Goal: Information Seeking & Learning: Understand process/instructions

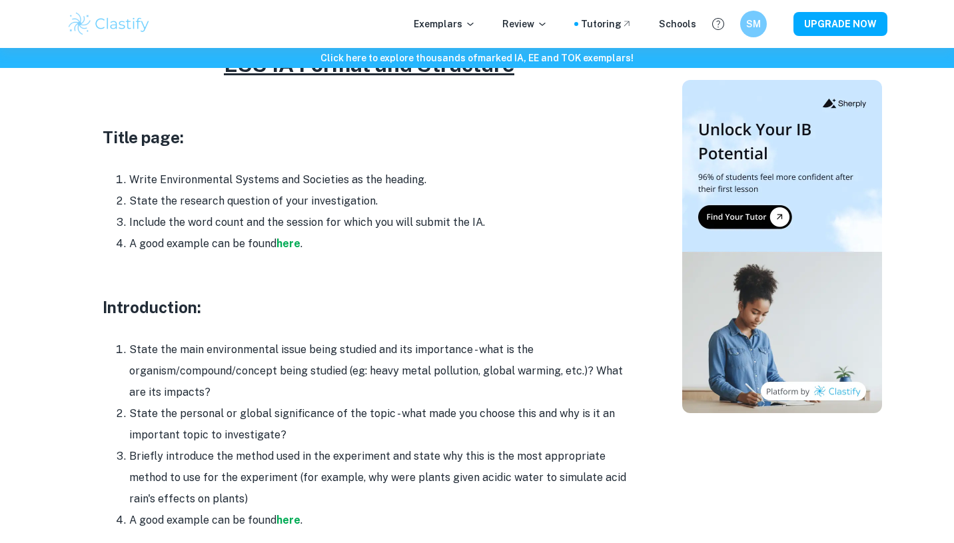
scroll to position [664, 0]
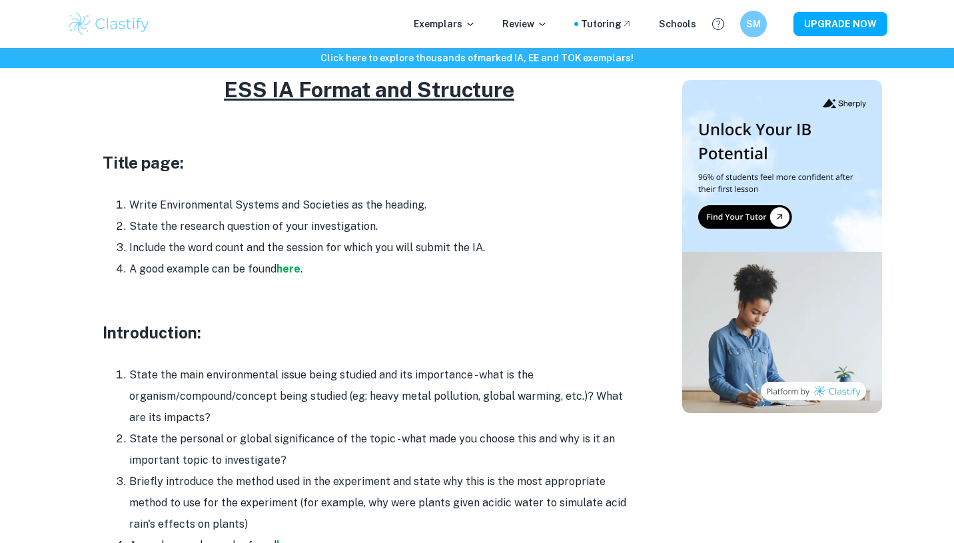
drag, startPoint x: 328, startPoint y: 252, endPoint x: 100, endPoint y: 139, distance: 255.0
copy div "Title page: Write Environmental Systems and Societies as the heading. State the…"
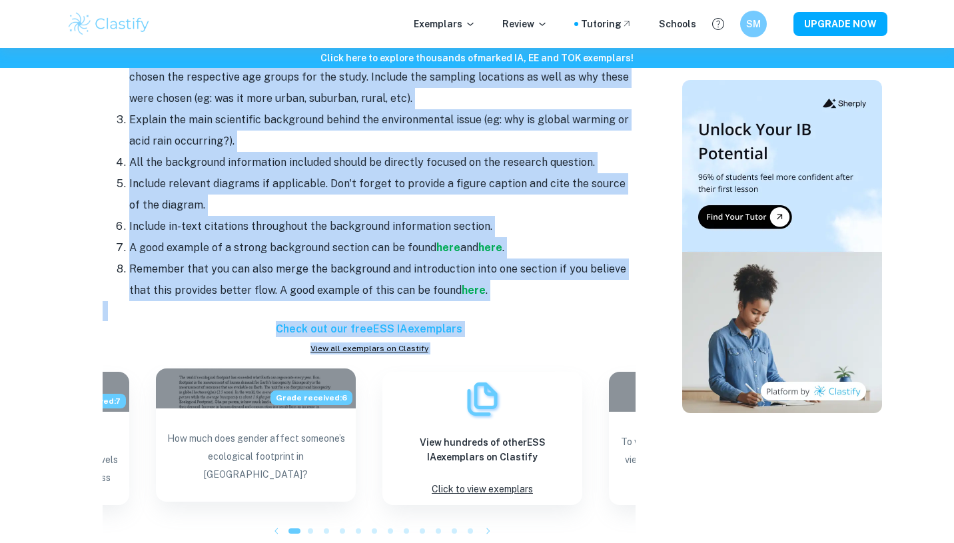
scroll to position [1528, 0]
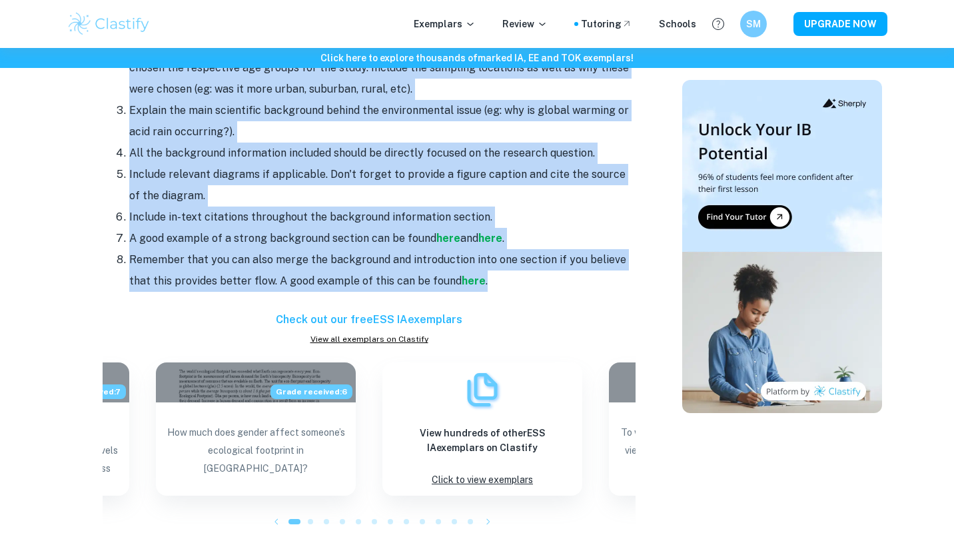
drag, startPoint x: 99, startPoint y: 254, endPoint x: 516, endPoint y: 266, distance: 417.1
copy div "Loremipsumdo: Sitam con adip elitseddoeius tempo incid utlabor etd mag aliquaen…"
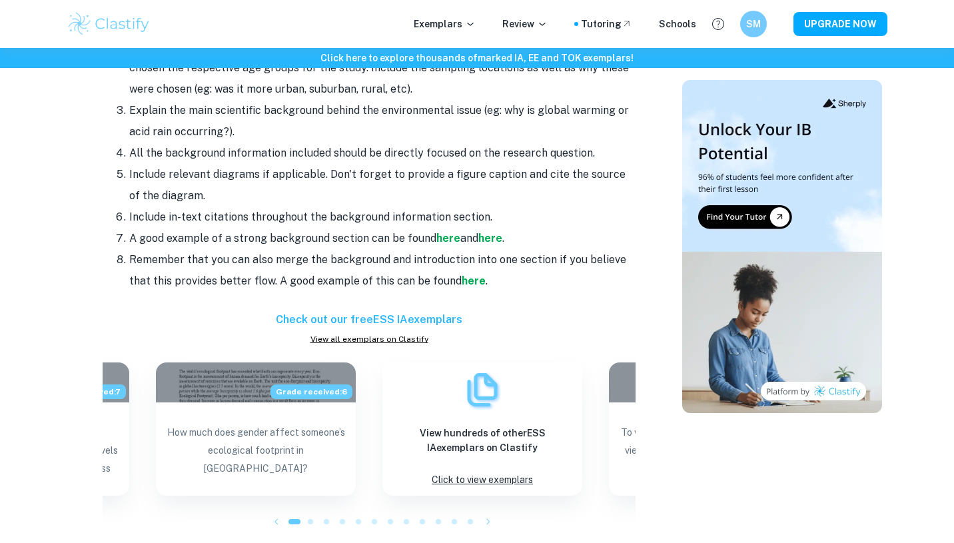
click at [231, 292] on p at bounding box center [369, 302] width 533 height 20
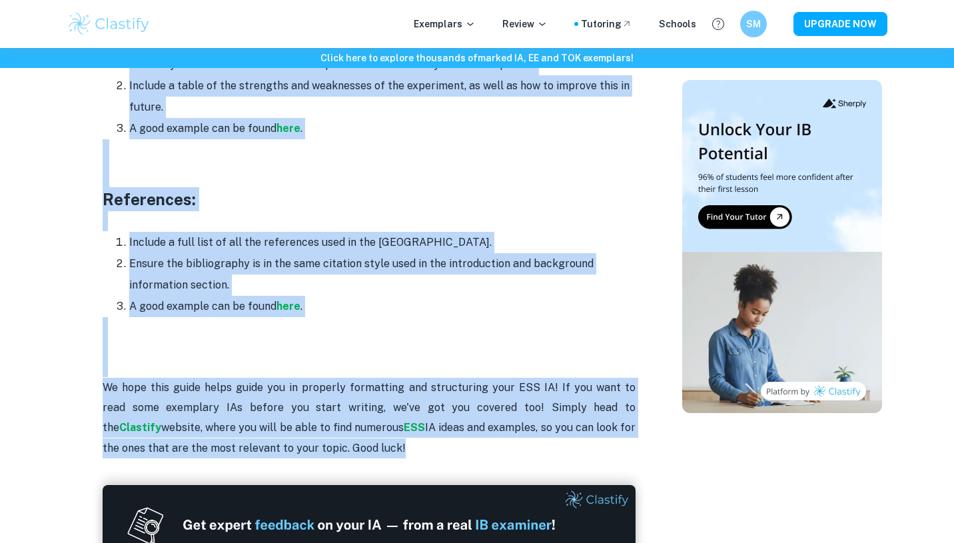
scroll to position [3846, 0]
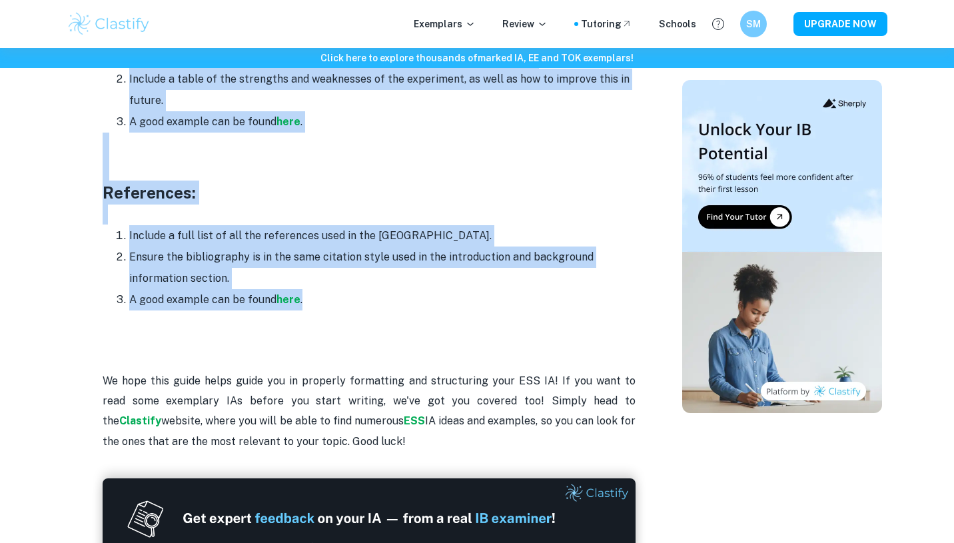
drag, startPoint x: 102, startPoint y: 206, endPoint x: 333, endPoint y: 287, distance: 245.0
copy div "Loremipsum: Dolorsi a consectetu adi eli seddoeiusm. Temp incidi utlab etdo mag…"
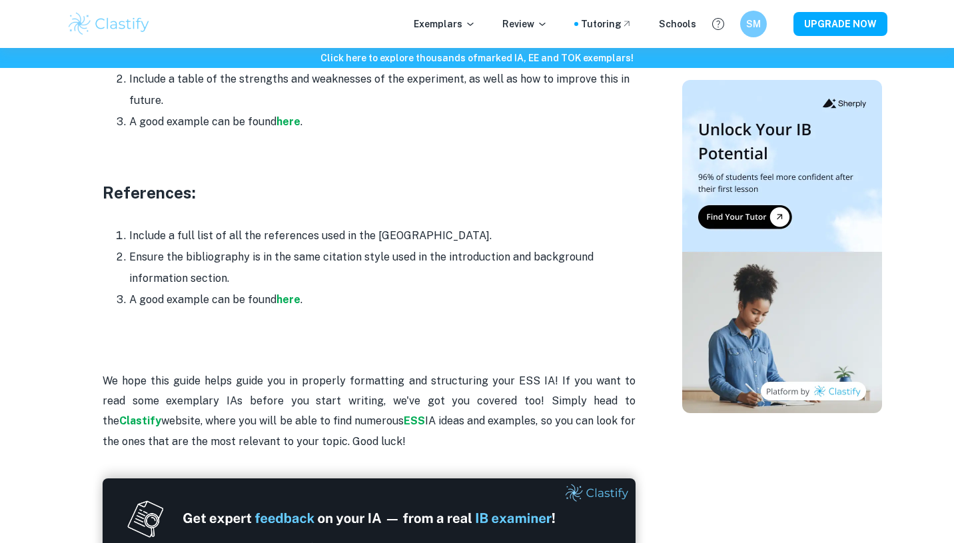
click at [333, 310] on p at bounding box center [369, 320] width 533 height 20
